Goal: Communication & Community: Answer question/provide support

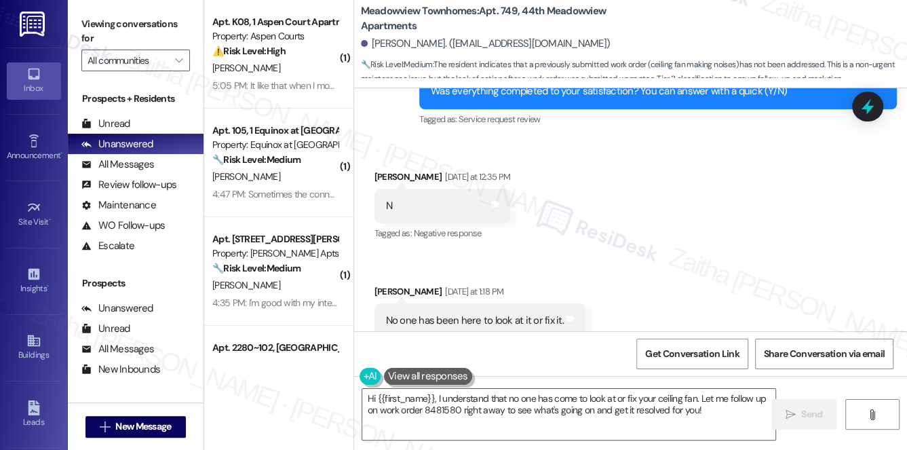
scroll to position [2411, 0]
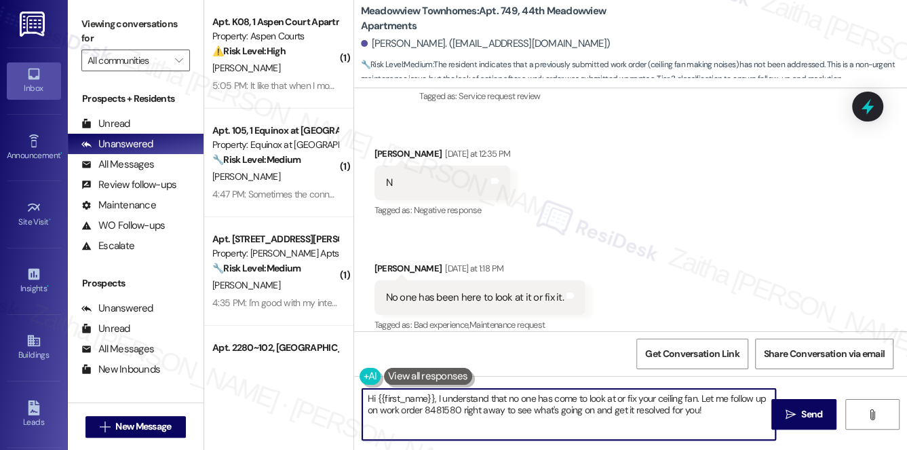
click at [369, 397] on textarea "Hi {{first_name}}, I understand that no one has come to look at or fix your cei…" at bounding box center [569, 414] width 414 height 51
click at [548, 396] on textarea "Thank you for letting me know, {{first_name}}, I understand that no one has com…" at bounding box center [569, 414] width 414 height 51
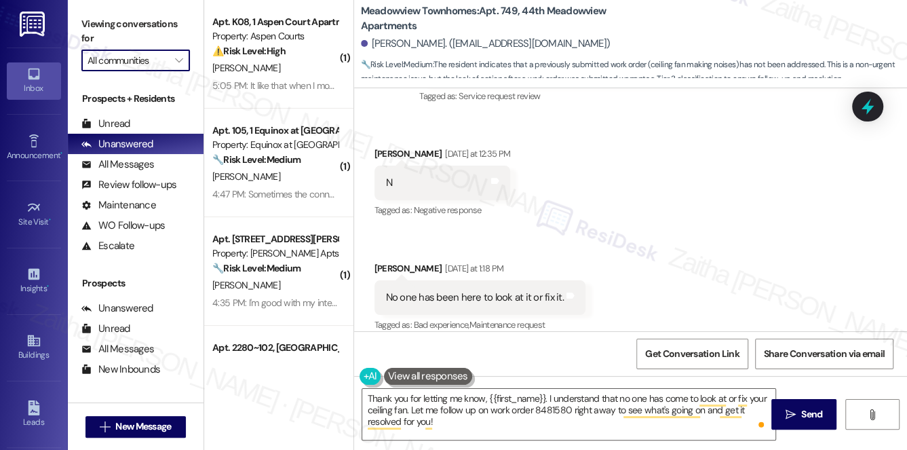
click at [162, 63] on input "All communities" at bounding box center [128, 61] width 81 height 22
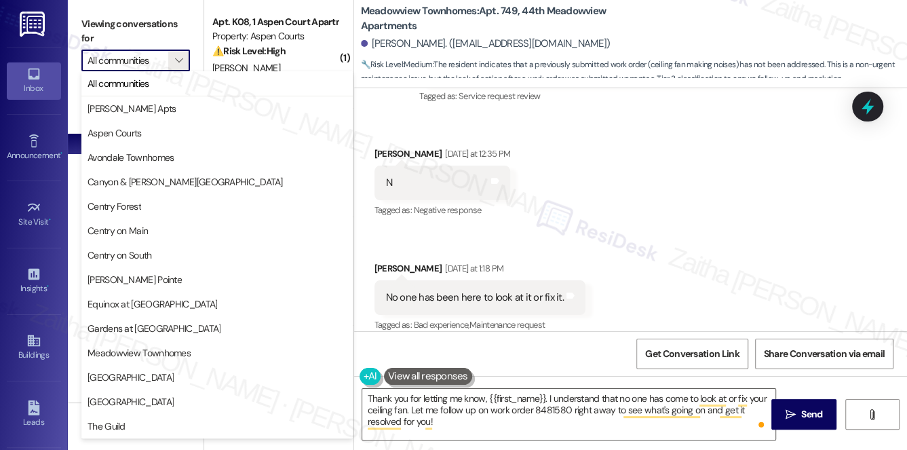
click at [162, 63] on input "All communities" at bounding box center [128, 61] width 81 height 22
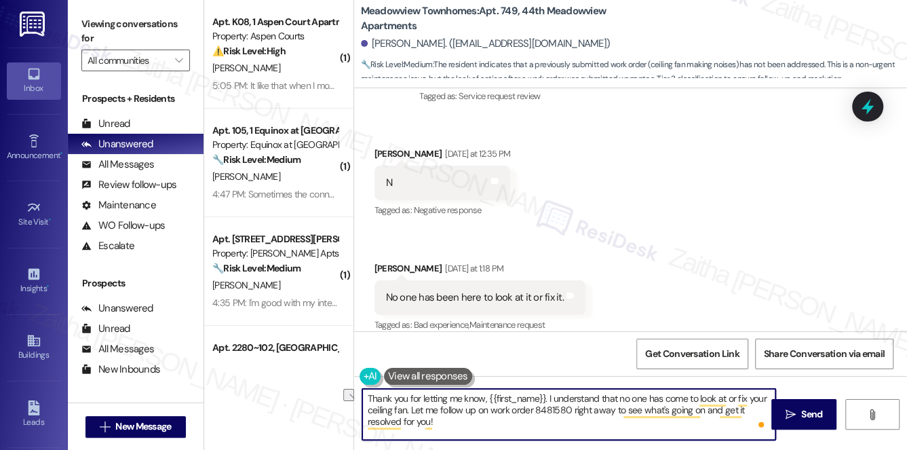
drag, startPoint x: 570, startPoint y: 409, endPoint x: 611, endPoint y: 409, distance: 40.7
click at [610, 409] on textarea "Thank you for letting me know, {{first_name}}. I understand that no one has com…" at bounding box center [569, 414] width 414 height 51
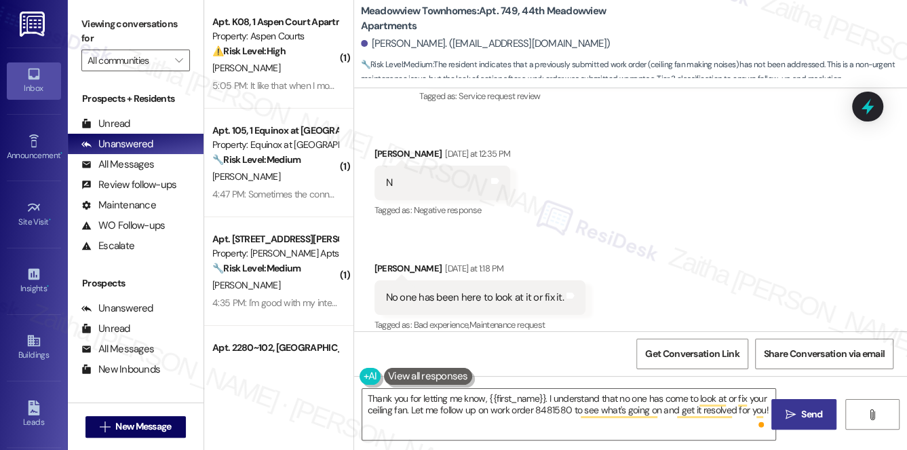
click at [806, 413] on span "Send" at bounding box center [812, 414] width 21 height 14
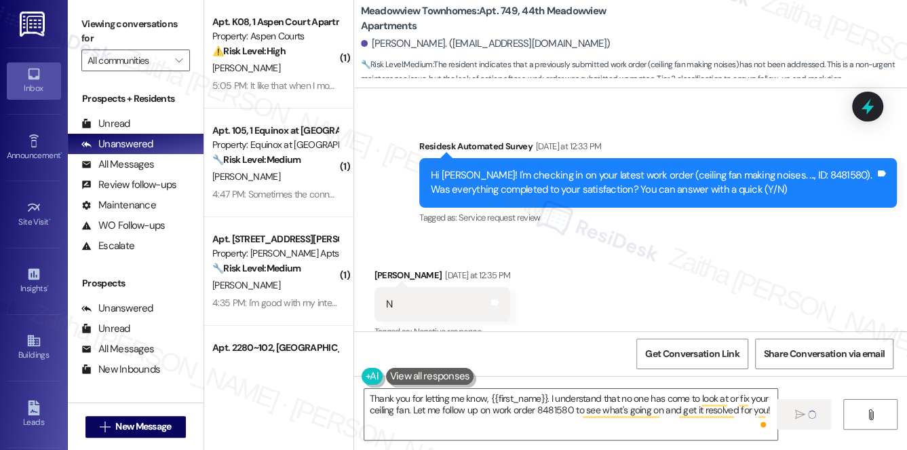
scroll to position [2287, 0]
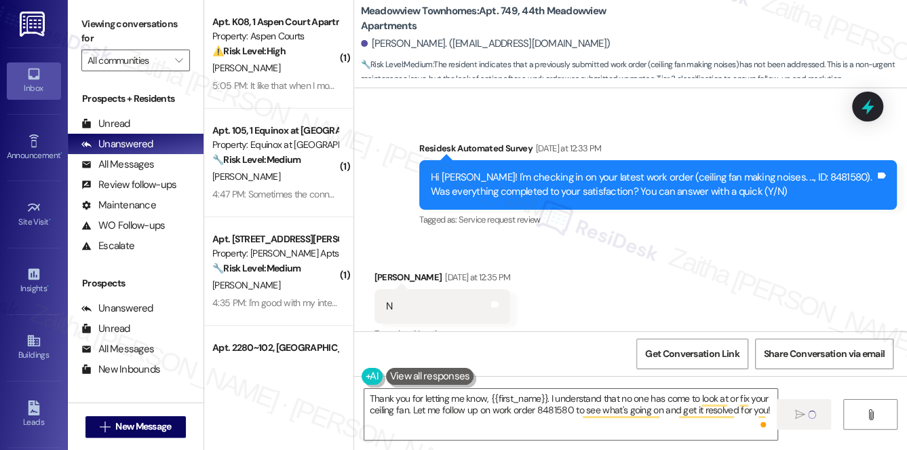
click at [785, 170] on div "Hi [PERSON_NAME]! I'm checking in on your latest work order (ceiling fan making…" at bounding box center [653, 184] width 445 height 29
copy div "8481580"
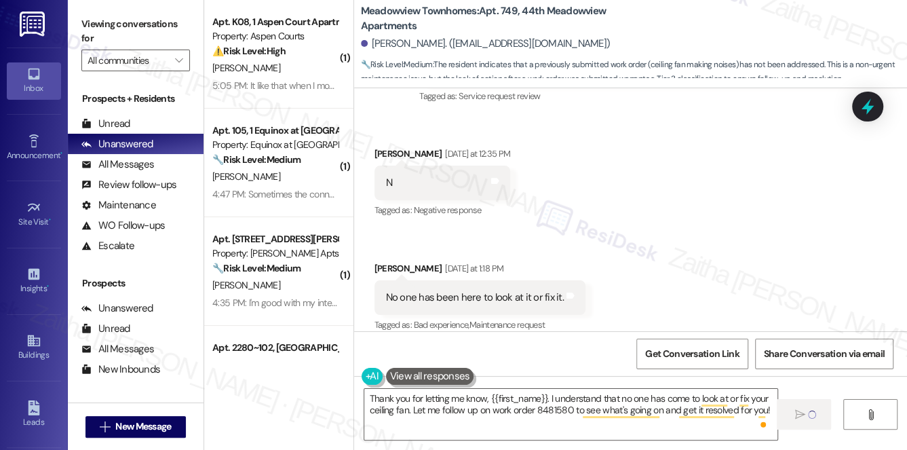
type textarea "Fetching suggested responses. Please feel free to read through the conversation…"
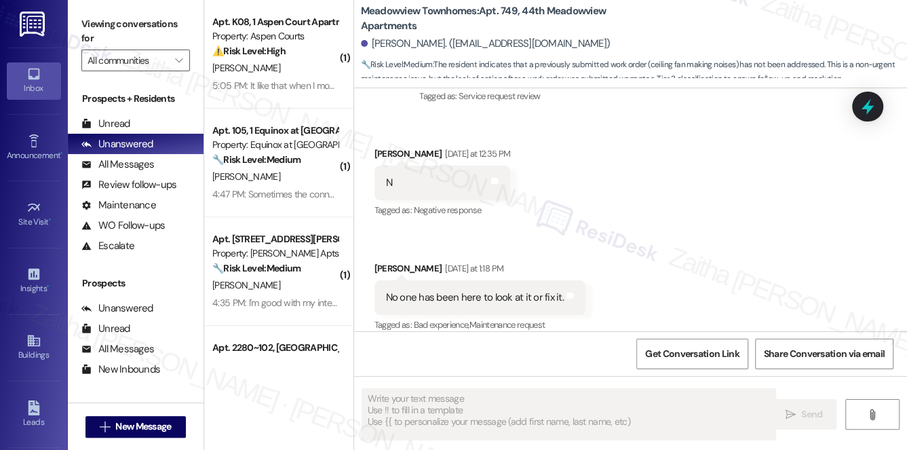
scroll to position [2410, 0]
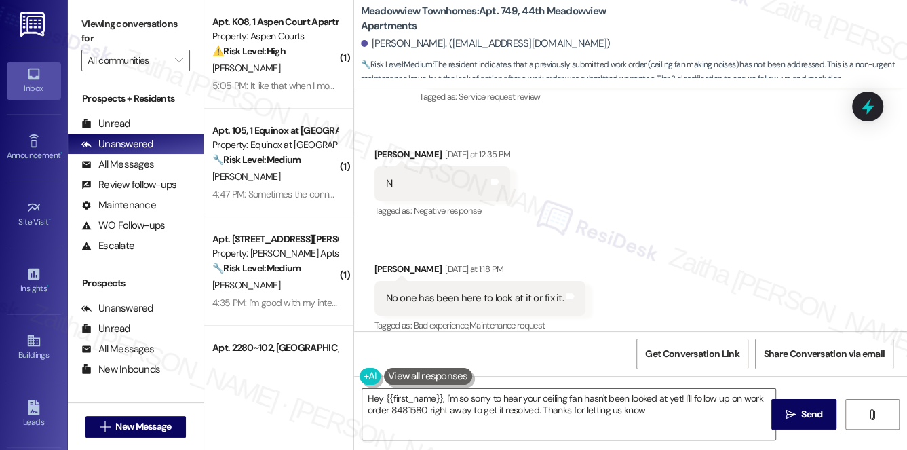
type textarea "Hey {{first_name}}, I'm so sorry to hear your ceiling fan hasn't been looked at…"
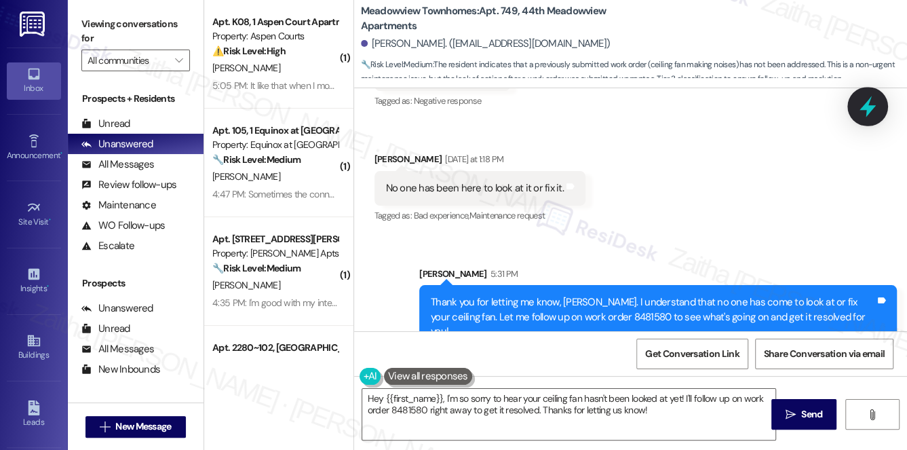
click at [865, 109] on icon at bounding box center [868, 106] width 16 height 21
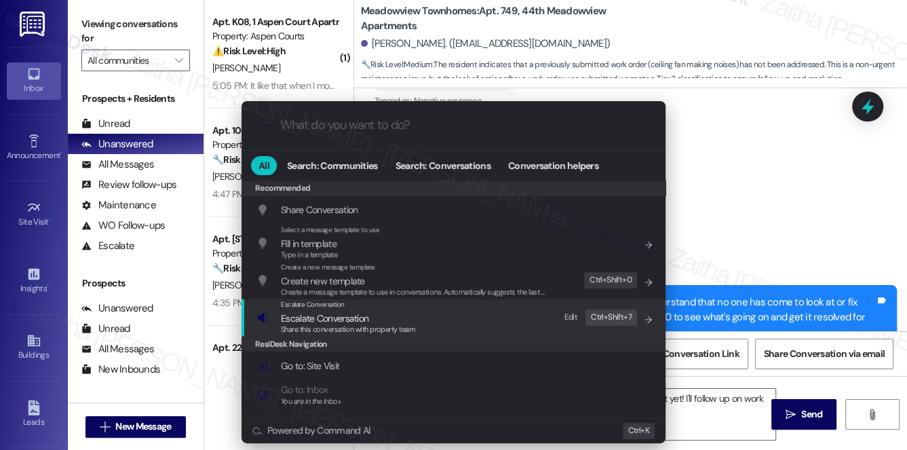
click at [322, 317] on span "Escalate Conversation" at bounding box center [325, 318] width 88 height 12
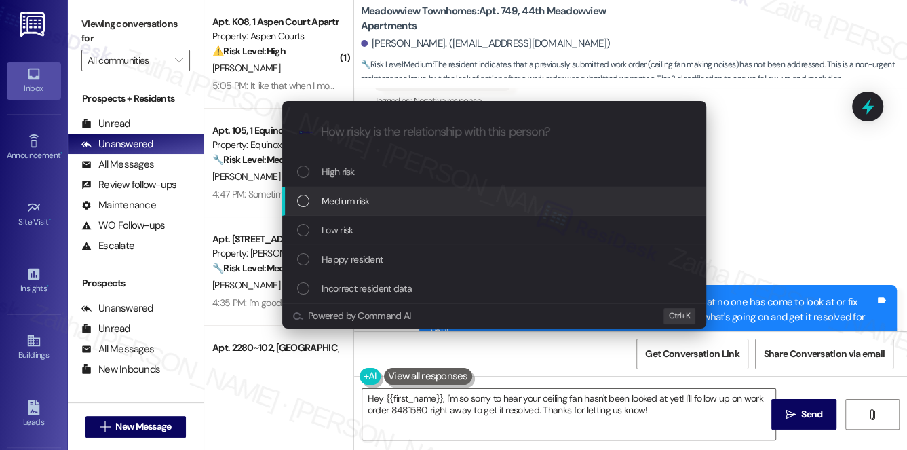
click at [364, 198] on span "Medium risk" at bounding box center [346, 200] width 48 height 15
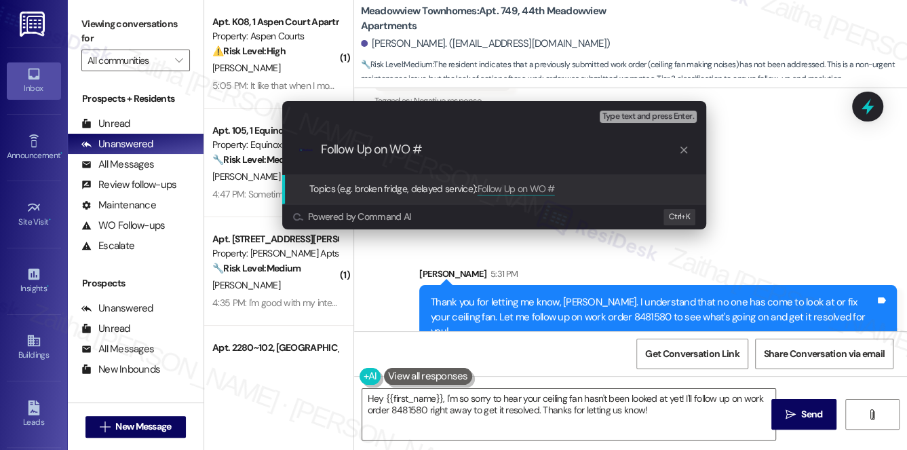
paste input "8481580"
type input "Follow Up on WO #8481580 -Ceiling fan was not fixed"
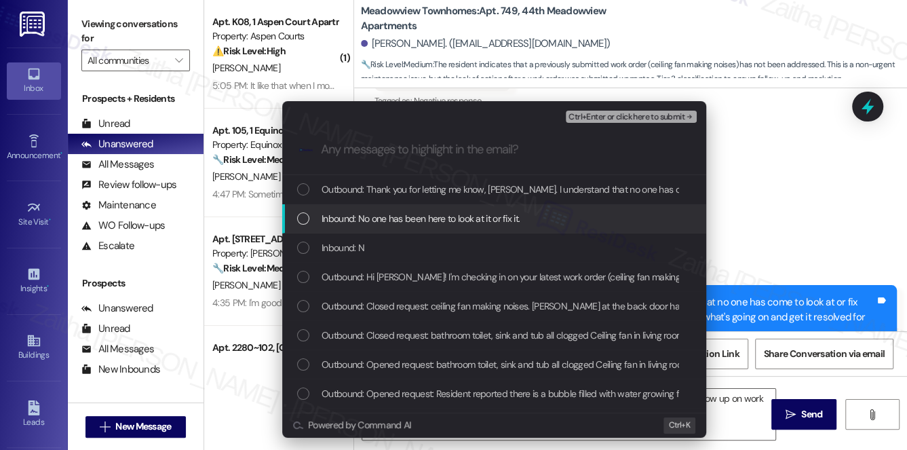
click at [445, 212] on span "Inbound: No one has been here to look at it or fix it." at bounding box center [421, 218] width 198 height 15
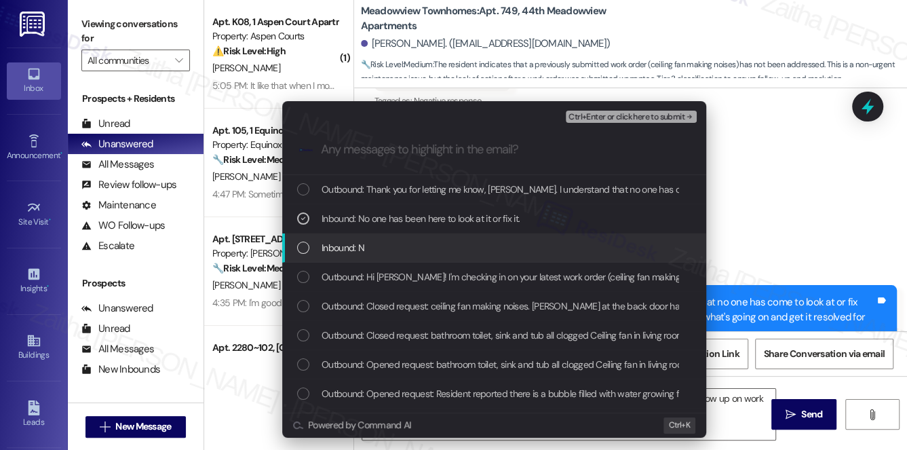
click at [430, 241] on div "Inbound: N" at bounding box center [495, 247] width 397 height 15
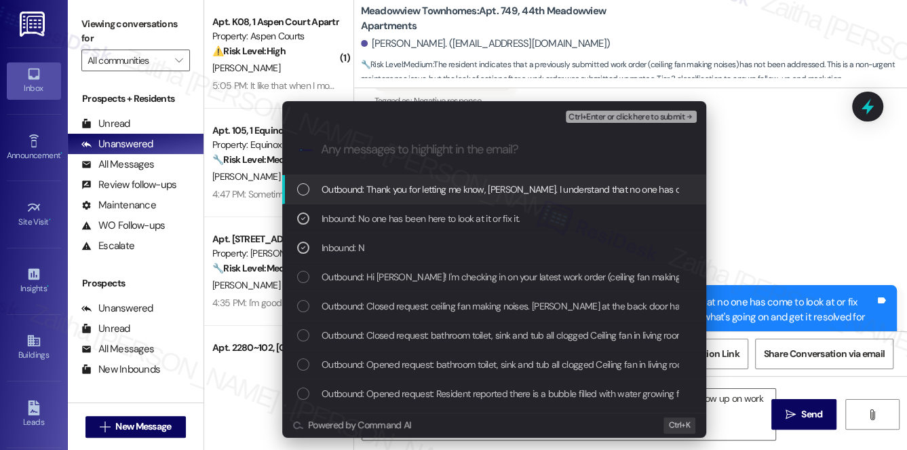
click at [605, 115] on span "Ctrl+Enter or click here to submit" at bounding box center [627, 118] width 116 height 10
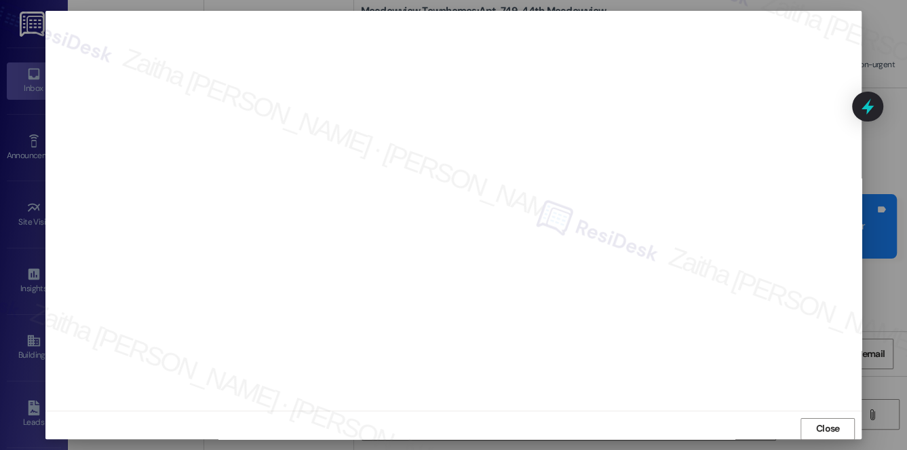
scroll to position [2614, 0]
click at [819, 423] on span "Close" at bounding box center [828, 428] width 24 height 14
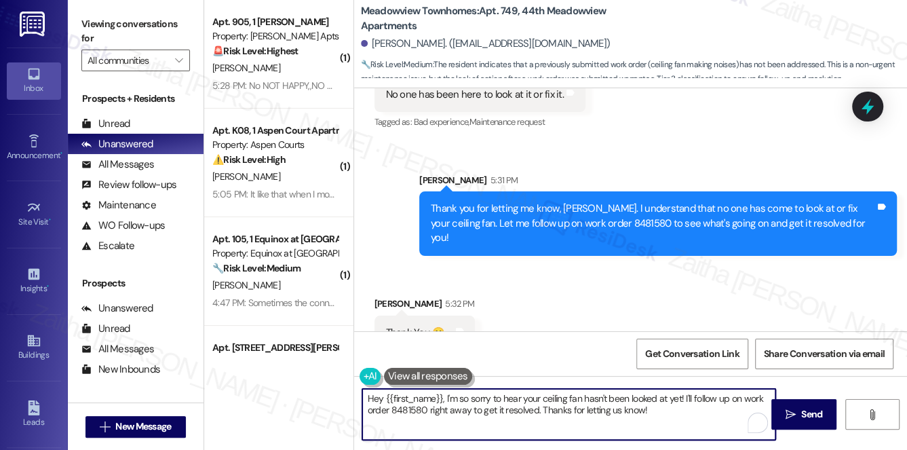
drag, startPoint x: 366, startPoint y: 398, endPoint x: 685, endPoint y: 409, distance: 319.2
click at [684, 415] on textarea "Hey {{first_name}}, I'm so sorry to hear your ceiling fan hasn't been looked at…" at bounding box center [569, 414] width 414 height 51
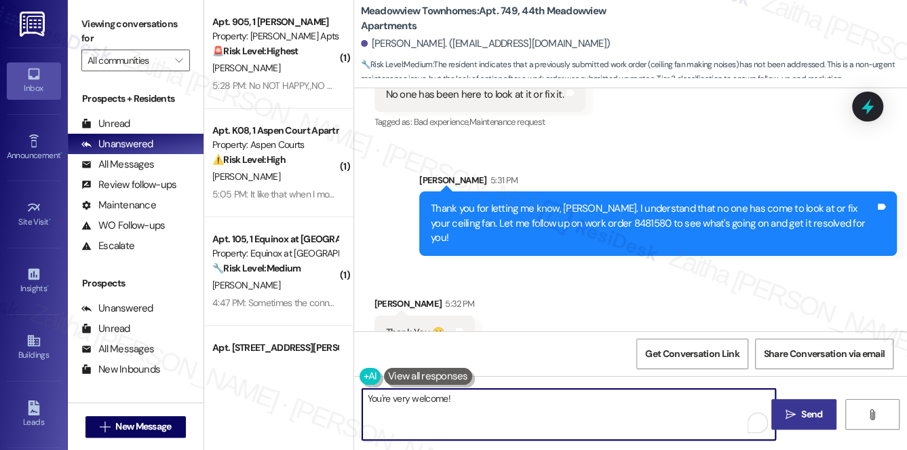
type textarea "You're very welcome!"
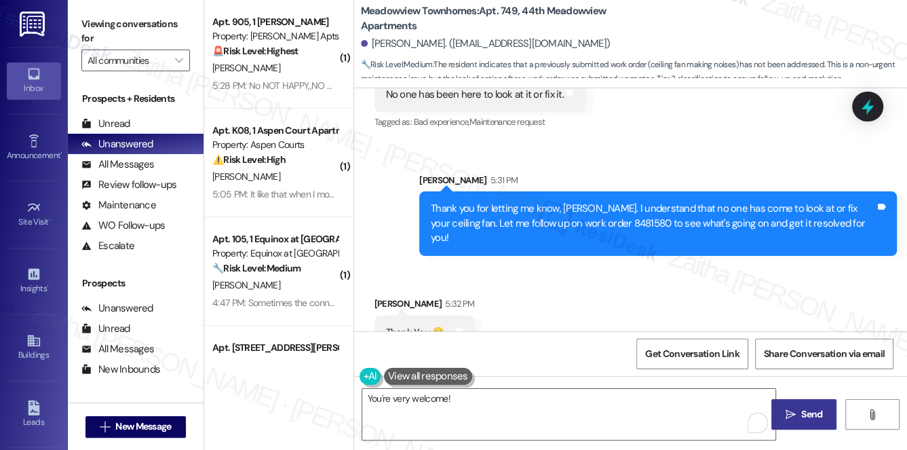
click at [792, 408] on span " Send" at bounding box center [804, 414] width 43 height 14
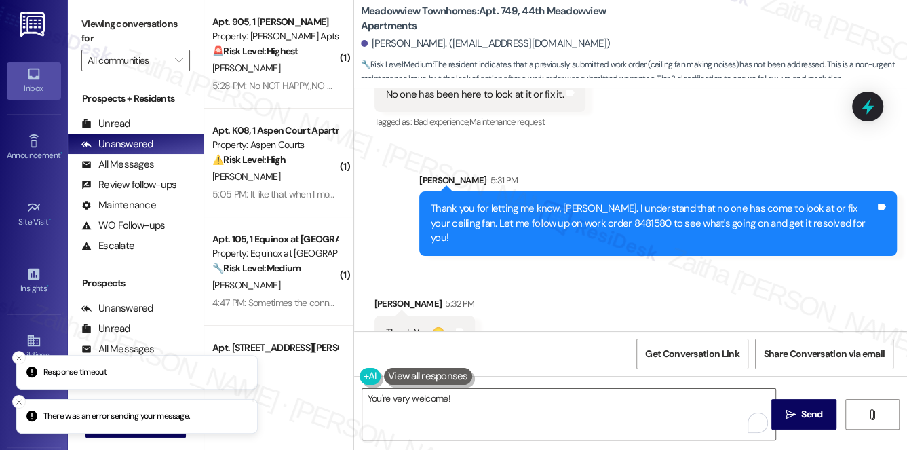
scroll to position [2614, 0]
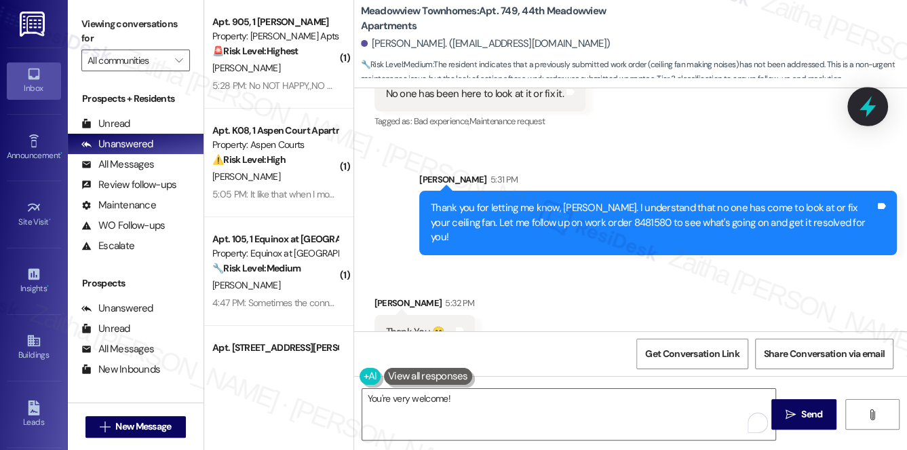
click at [882, 106] on div at bounding box center [868, 106] width 41 height 39
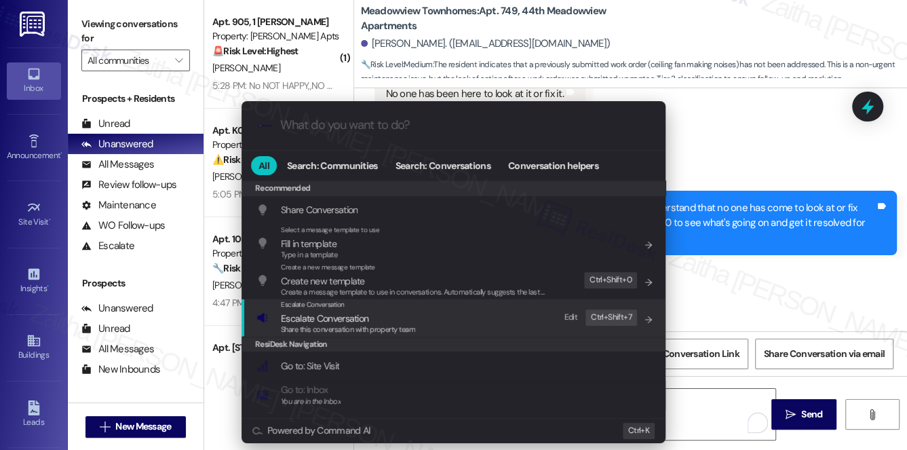
click at [333, 318] on span "Escalate Conversation" at bounding box center [325, 318] width 88 height 12
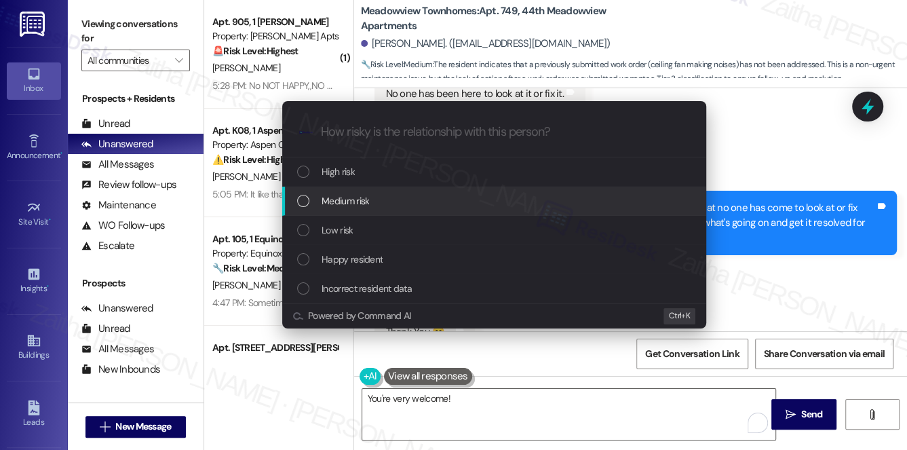
click at [373, 190] on div "Medium risk" at bounding box center [494, 201] width 424 height 29
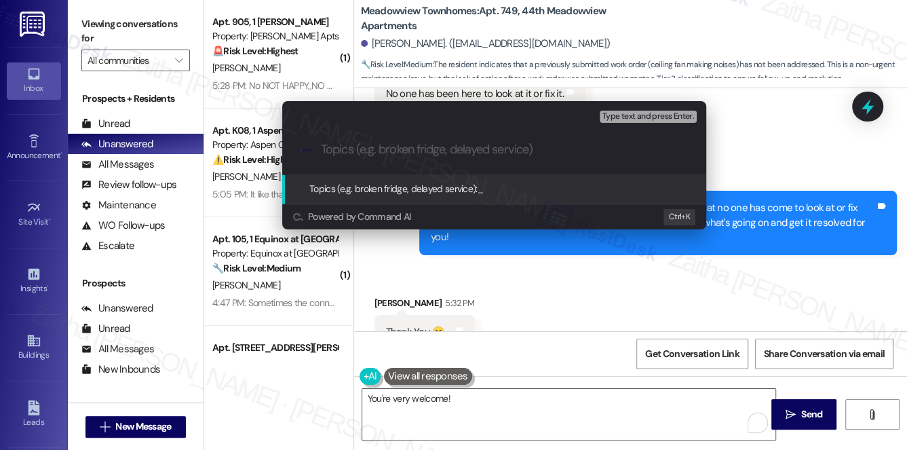
paste input "Follow Up on WO #8481580 -Ceiling fan was not fixed"
type input "Follow Up on WO #8481580 -Ceiling fan was not fixed"
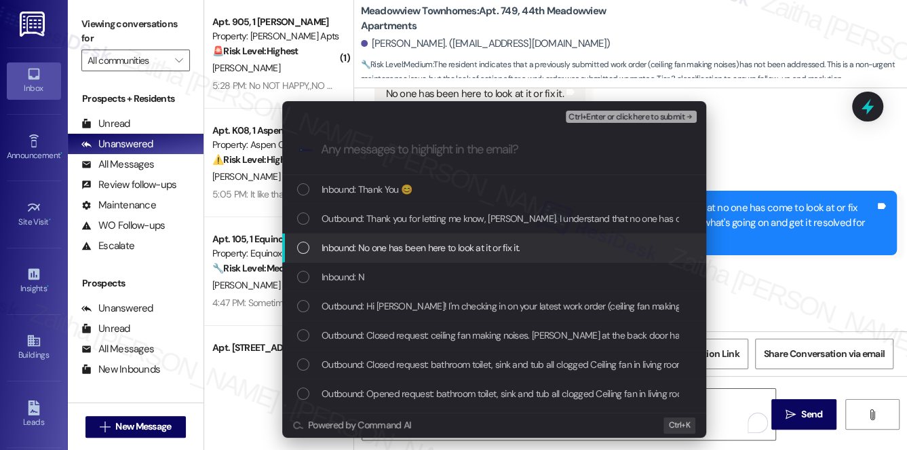
click at [392, 243] on span "Inbound: No one has been here to look at it or fix it." at bounding box center [421, 247] width 198 height 15
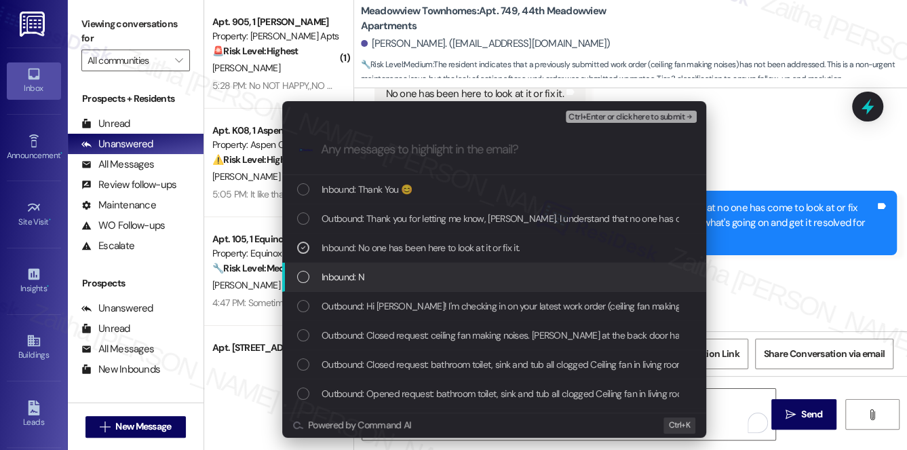
click at [393, 276] on div "Inbound: N" at bounding box center [495, 276] width 397 height 15
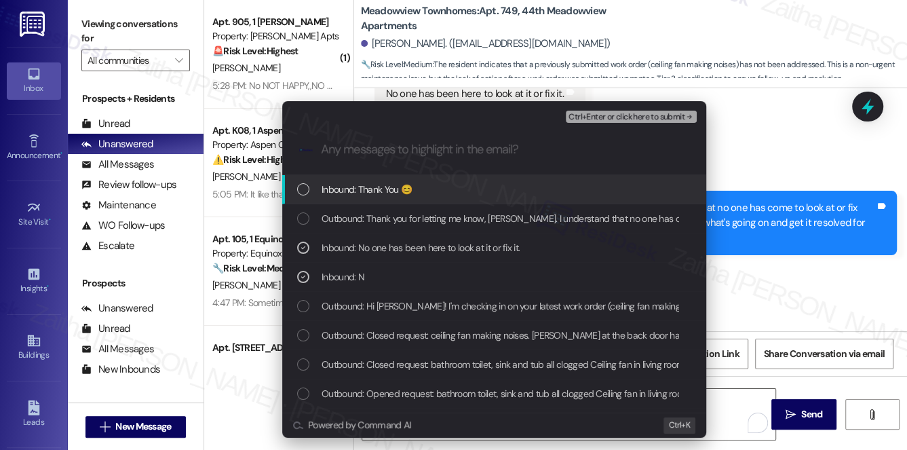
click at [598, 116] on span "Ctrl+Enter or click here to submit" at bounding box center [627, 118] width 116 height 10
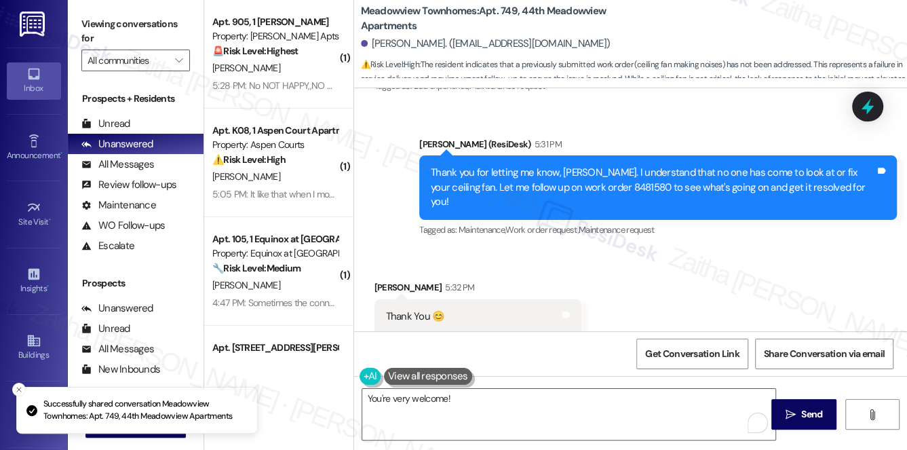
scroll to position [2654, 0]
